Goal: Transaction & Acquisition: Purchase product/service

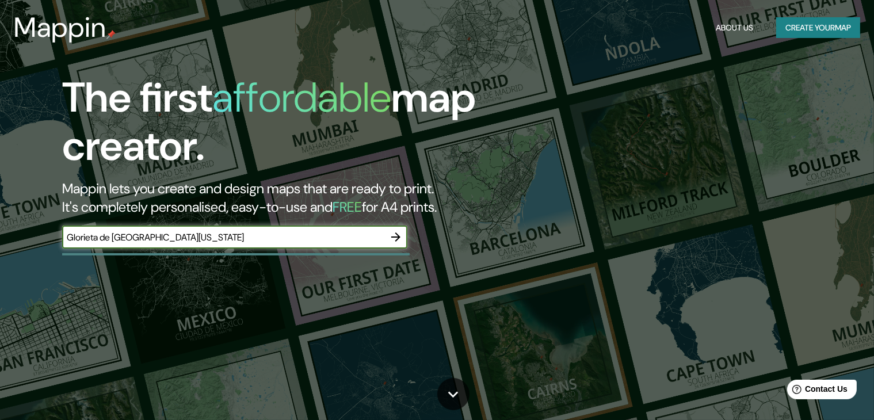
type input "Glorieta de [GEOGRAPHIC_DATA][US_STATE]"
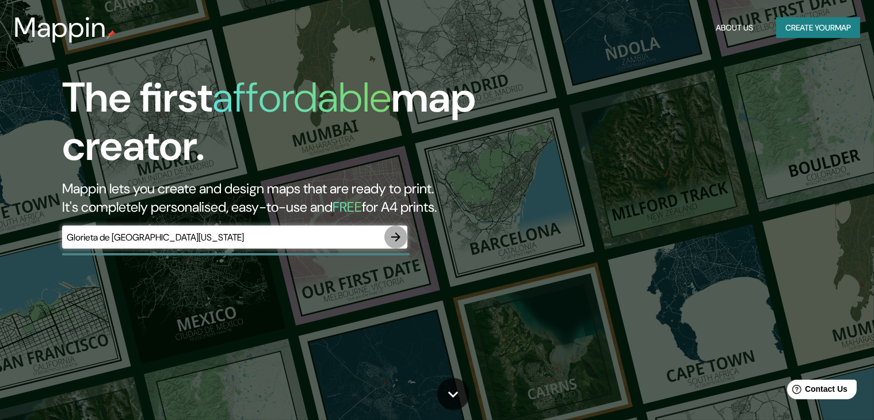
click at [398, 237] on icon "button" at bounding box center [395, 236] width 9 height 9
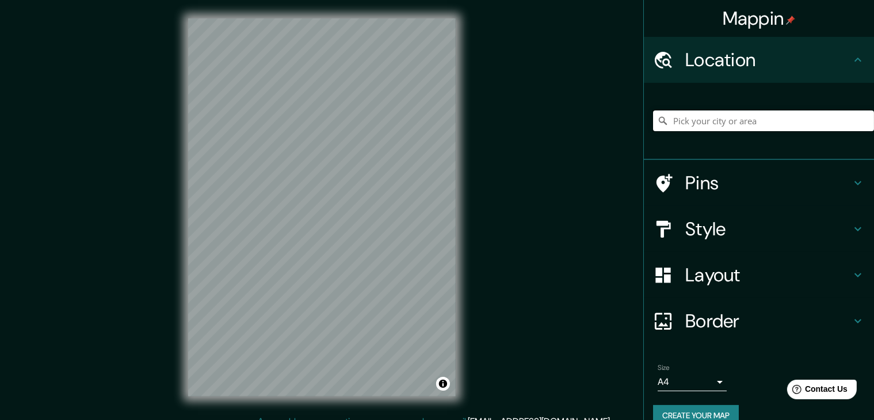
click at [705, 124] on input "Pick your city or area" at bounding box center [763, 120] width 221 height 21
click at [764, 63] on h4 "Location" at bounding box center [768, 59] width 166 height 23
click at [732, 120] on input "Pick your city or area" at bounding box center [763, 120] width 221 height 21
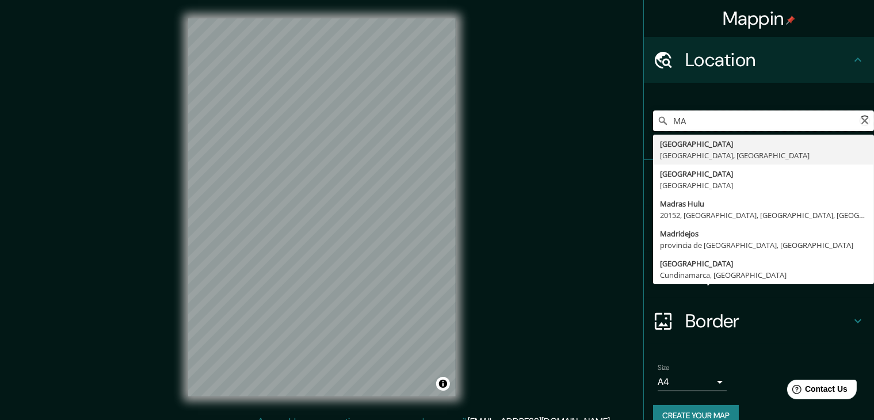
type input "M"
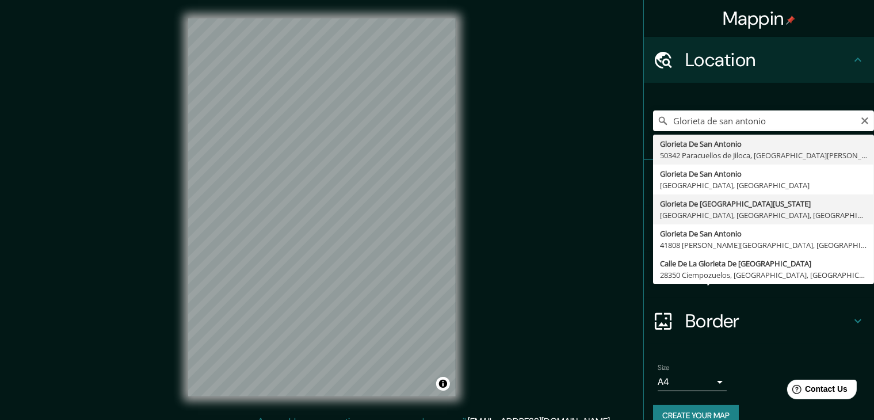
type input "Glorieta De [GEOGRAPHIC_DATA][US_STATE], [GEOGRAPHIC_DATA], [GEOGRAPHIC_DATA], …"
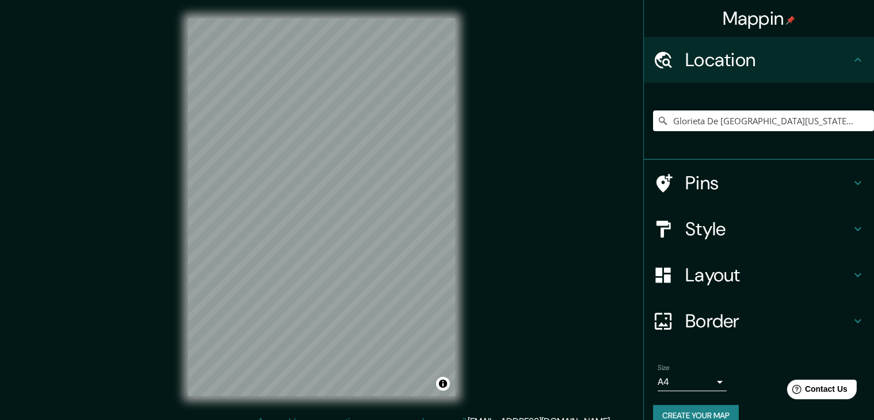
click at [839, 180] on h4 "Pins" at bounding box center [768, 182] width 166 height 23
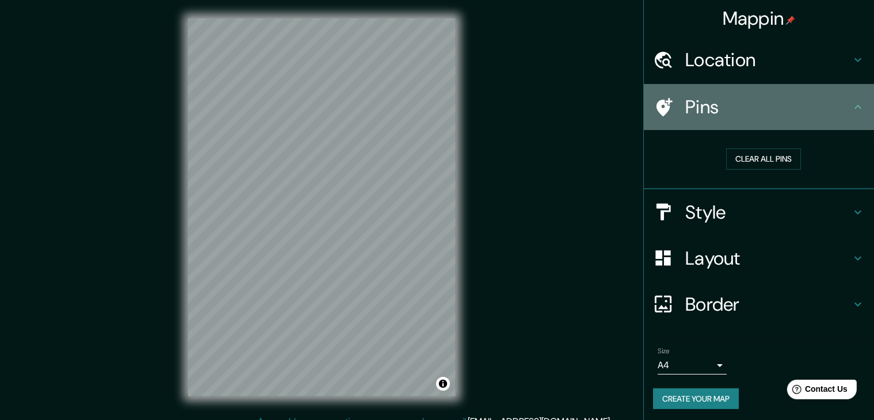
click at [833, 110] on h4 "Pins" at bounding box center [768, 107] width 166 height 23
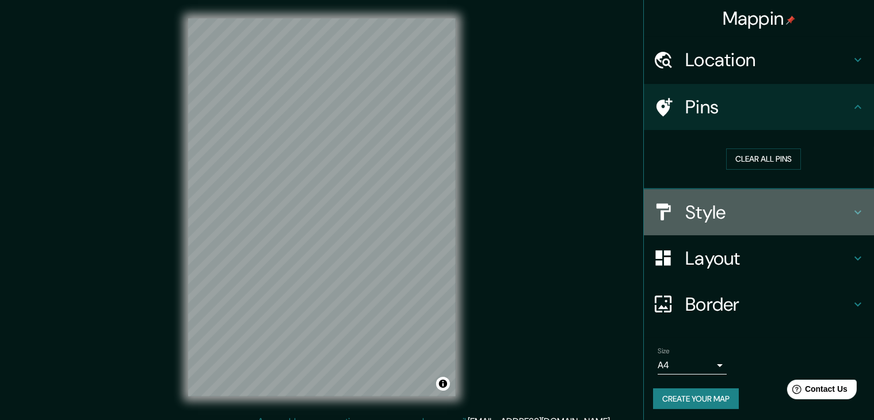
click at [837, 201] on h4 "Style" at bounding box center [768, 212] width 166 height 23
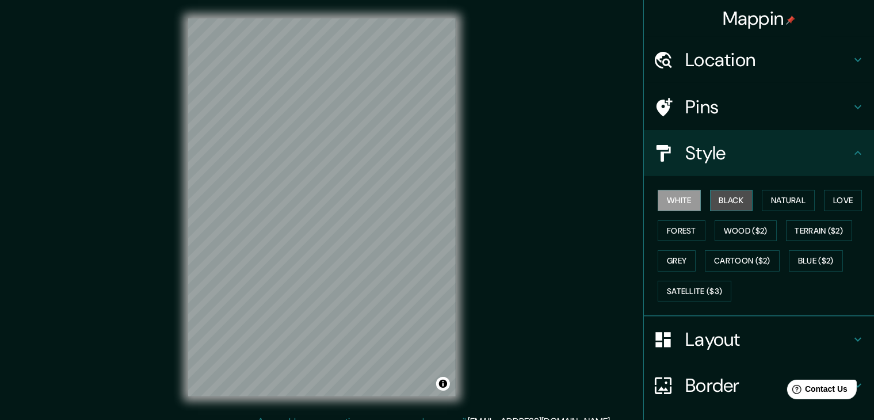
click at [730, 205] on button "Black" at bounding box center [731, 200] width 43 height 21
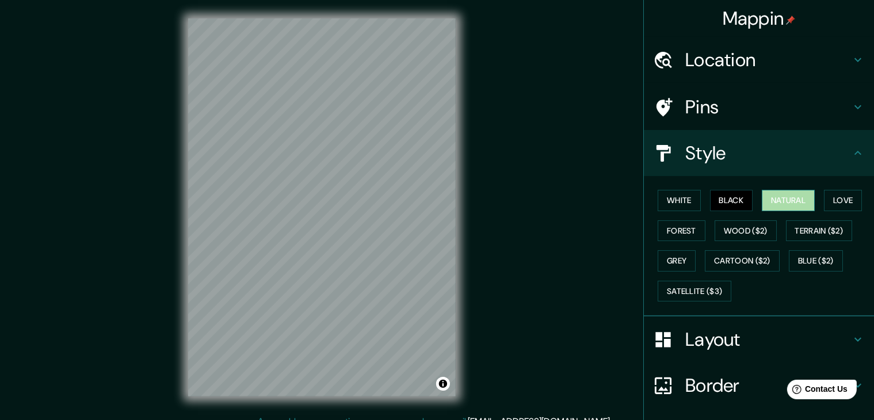
click at [762, 205] on button "Natural" at bounding box center [788, 200] width 53 height 21
click at [824, 203] on button "Love" at bounding box center [843, 200] width 38 height 21
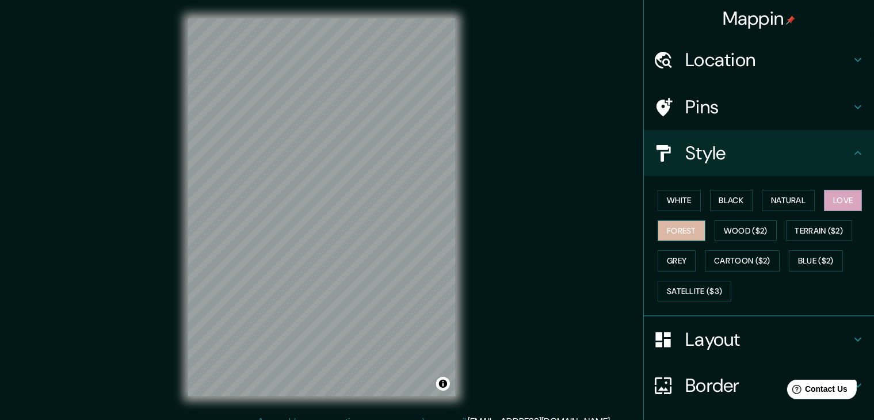
click at [680, 236] on button "Forest" at bounding box center [682, 230] width 48 height 21
click at [670, 247] on div "White Black Natural Love Forest Wood ($2) Terrain ($2) Grey Cartoon ($2) Blue (…" at bounding box center [763, 245] width 221 height 121
click at [666, 265] on button "Grey" at bounding box center [677, 260] width 38 height 21
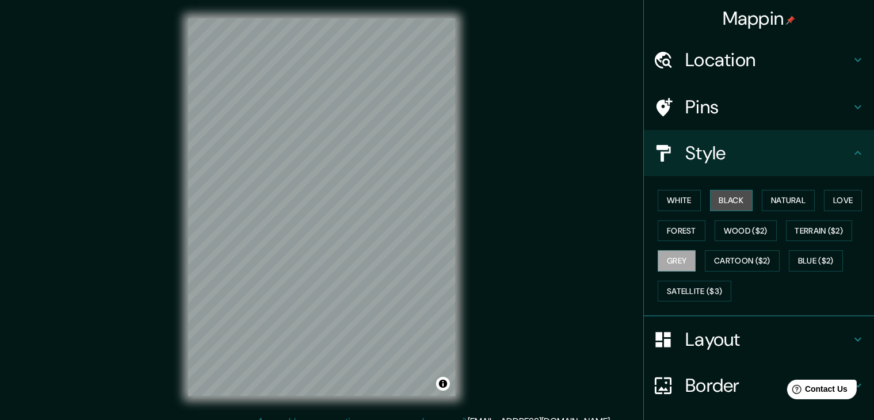
click at [714, 197] on button "Black" at bounding box center [731, 200] width 43 height 21
click at [762, 203] on button "Natural" at bounding box center [788, 200] width 53 height 21
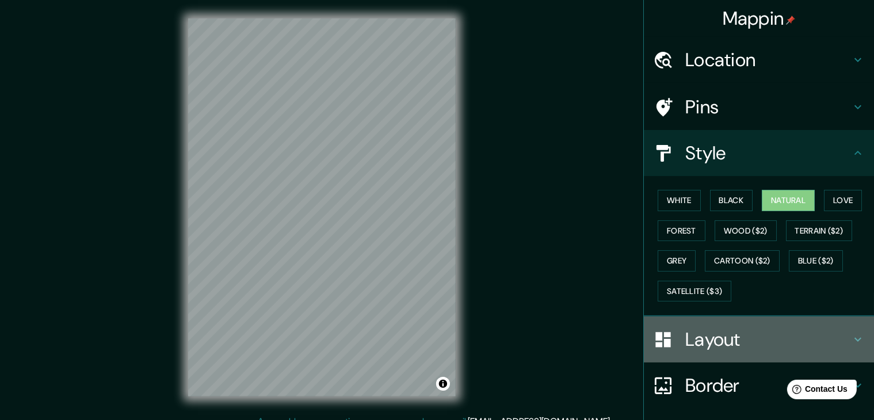
click at [738, 339] on h4 "Layout" at bounding box center [768, 339] width 166 height 23
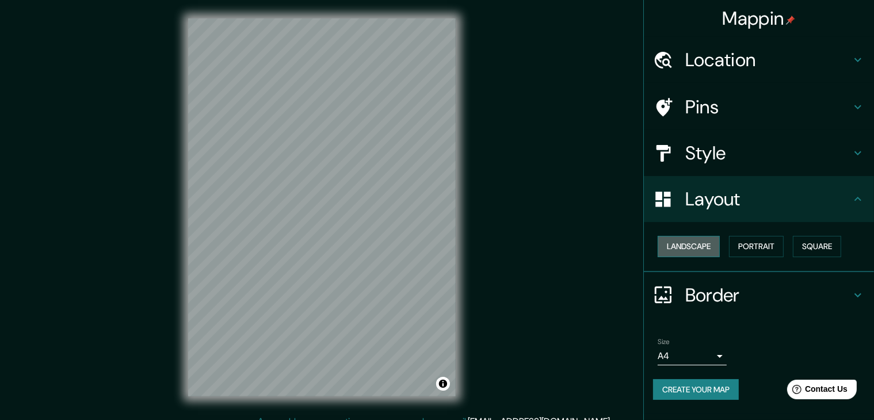
click at [715, 248] on button "Landscape" at bounding box center [689, 246] width 62 height 21
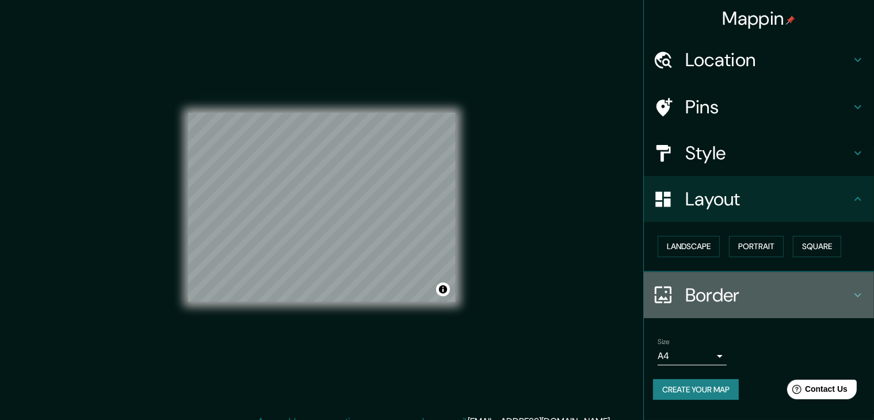
click at [746, 289] on h4 "Border" at bounding box center [768, 295] width 166 height 23
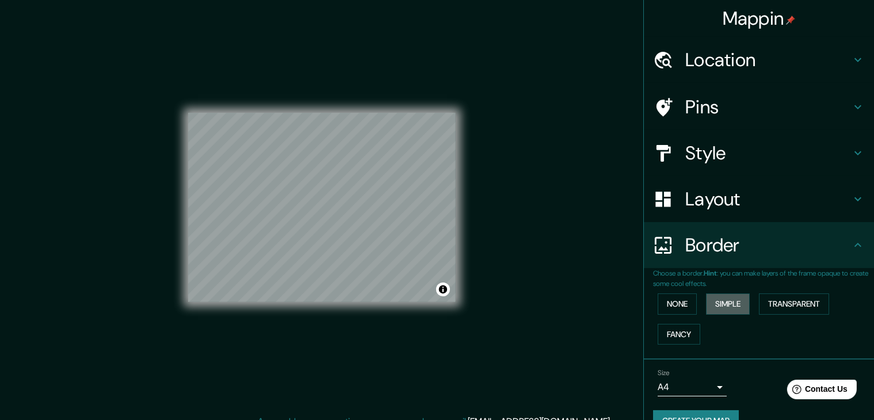
click at [723, 314] on button "Simple" at bounding box center [728, 303] width 44 height 21
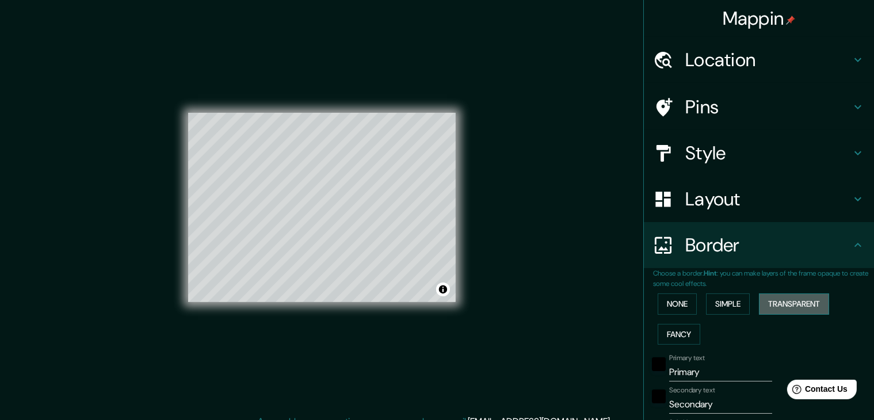
click at [765, 300] on button "Transparent" at bounding box center [794, 303] width 70 height 21
click at [668, 332] on button "Fancy" at bounding box center [679, 334] width 43 height 21
click at [665, 314] on div "None Simple Transparent Fancy" at bounding box center [763, 319] width 221 height 60
click at [666, 302] on button "None" at bounding box center [677, 303] width 39 height 21
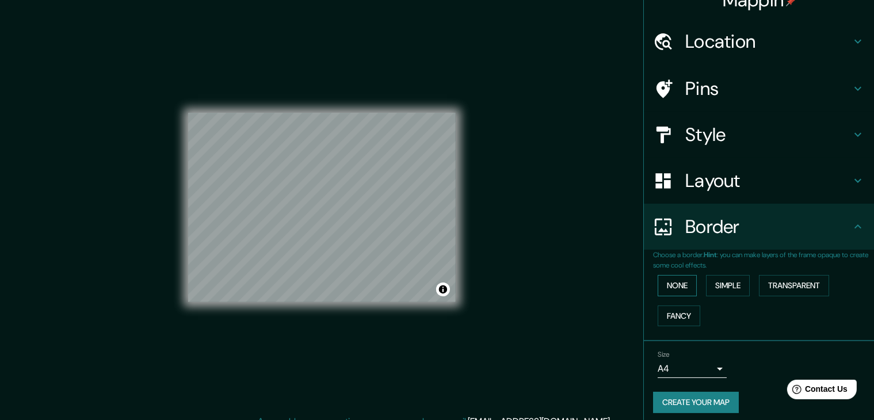
scroll to position [24, 0]
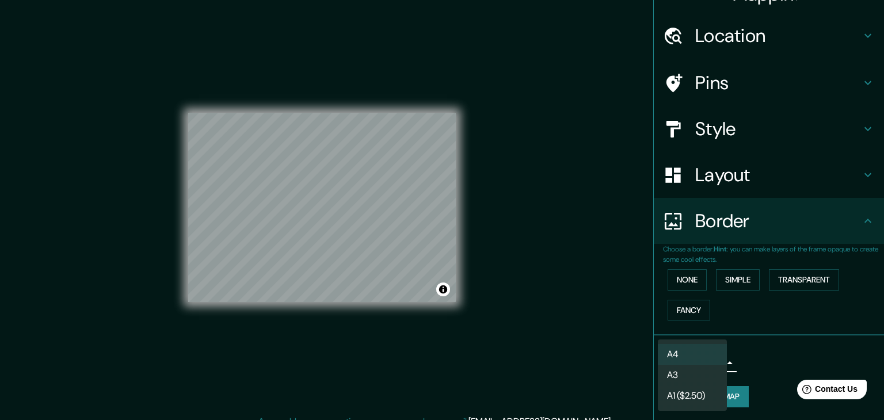
click at [708, 361] on body "Mappin Location Glorieta [GEOGRAPHIC_DATA][US_STATE], [GEOGRAPHIC_DATA], [GEOGR…" at bounding box center [442, 210] width 884 height 420
click at [703, 371] on li "A3" at bounding box center [692, 375] width 69 height 21
type input "a4"
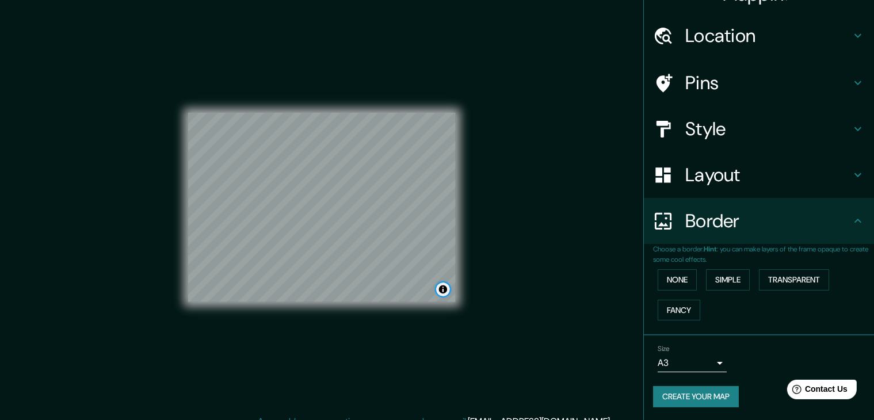
click at [443, 293] on button "Toggle attribution" at bounding box center [443, 290] width 14 height 14
click at [506, 297] on div "Mappin Location Glorieta [GEOGRAPHIC_DATA][US_STATE], [GEOGRAPHIC_DATA], [GEOGR…" at bounding box center [437, 216] width 874 height 433
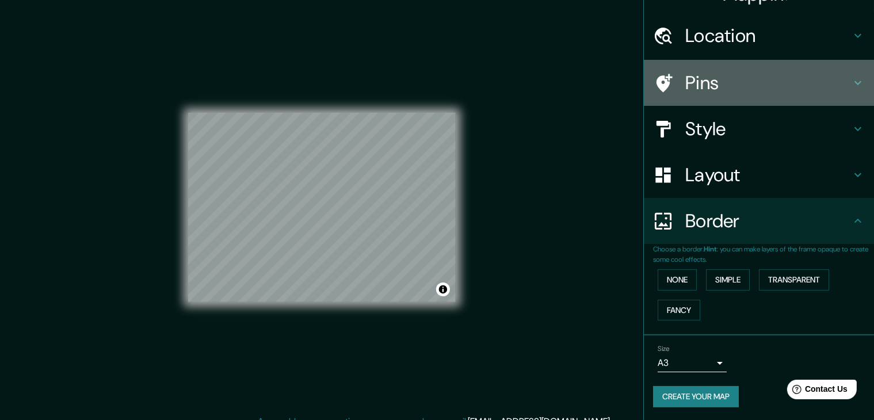
click at [729, 87] on h4 "Pins" at bounding box center [768, 82] width 166 height 23
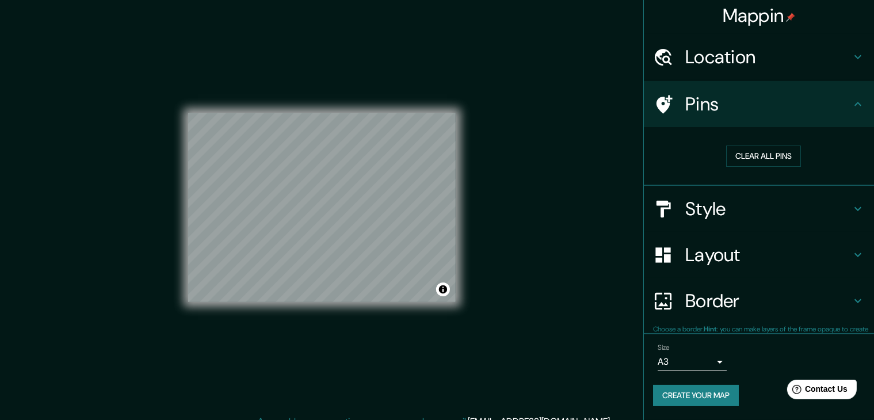
scroll to position [2, 0]
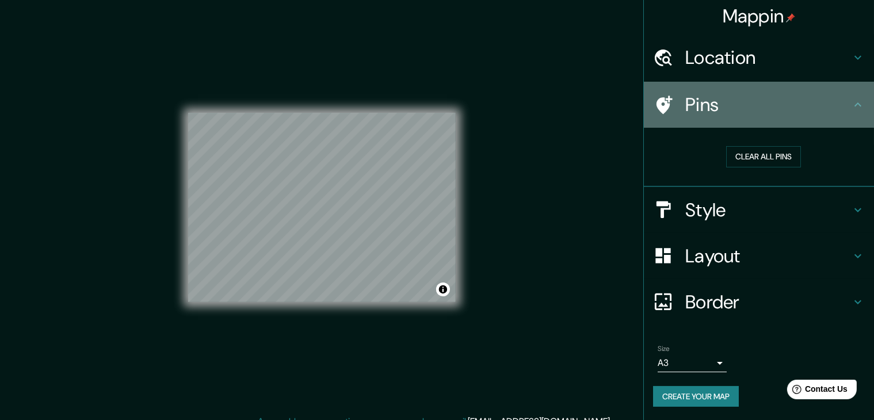
click at [735, 110] on h4 "Pins" at bounding box center [768, 104] width 166 height 23
